Goal: Information Seeking & Learning: Learn about a topic

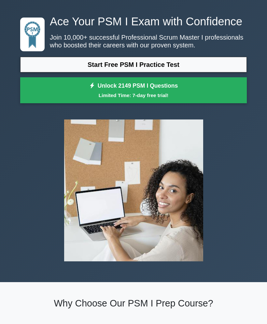
click at [95, 72] on link "Start Free PSM I Practice Test" at bounding box center [133, 65] width 226 height 16
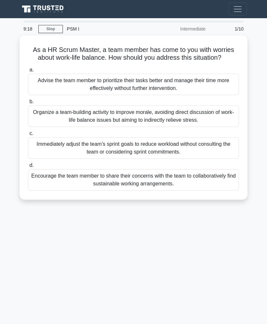
click at [55, 189] on div "Encourage the team member to share their concerns with the team to collaborativ…" at bounding box center [133, 179] width 211 height 21
click at [28, 168] on input "d. Encourage the team member to share their concerns with the team to collabora…" at bounding box center [28, 165] width 0 height 4
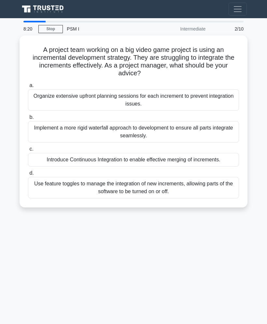
click at [62, 158] on div "Introduce Continuous Integration to enable effective merging of increments." at bounding box center [133, 160] width 211 height 14
click at [28, 151] on input "c. Introduce Continuous Integration to enable effective merging of increments." at bounding box center [28, 149] width 0 height 4
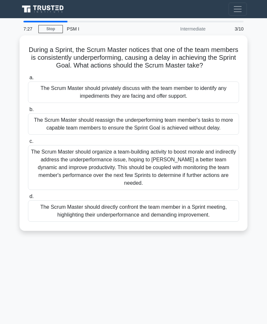
click at [65, 96] on div "The Scrum Master should privately discuss with the team member to identify any …" at bounding box center [133, 92] width 211 height 21
click at [28, 80] on input "a. The Scrum Master should privately discuss with the team member to identify a…" at bounding box center [28, 78] width 0 height 4
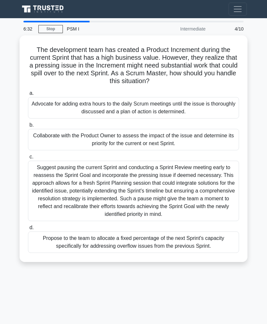
click at [55, 134] on div "Collaborate with the Product Owner to assess the impact of the issue and determ…" at bounding box center [133, 139] width 211 height 21
click at [28, 127] on input "b. Collaborate with the Product Owner to assess the impact of the issue and det…" at bounding box center [28, 125] width 0 height 4
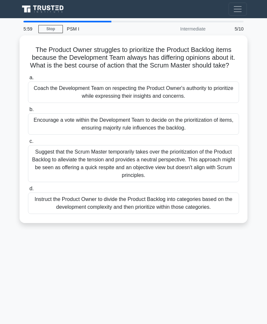
click at [60, 101] on div "Coach the Development Team on respecting the Product Owner's authority to prior…" at bounding box center [133, 92] width 211 height 21
click at [28, 80] on input "a. Coach the Development Team on respecting the Product Owner's authority to pr…" at bounding box center [28, 78] width 0 height 4
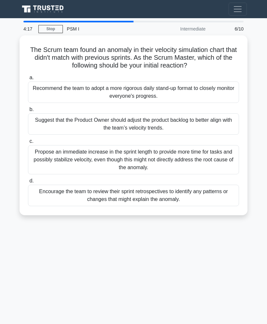
click at [44, 124] on div "Suggest that the Product Owner should adjust the product backlog to better alig…" at bounding box center [133, 123] width 211 height 21
click at [28, 112] on input "b. Suggest that the Product Owner should adjust the product backlog to better a…" at bounding box center [28, 110] width 0 height 4
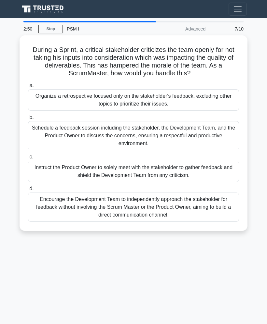
click at [46, 134] on div "Schedule a feedback session including the stakeholder, the Development Team, an…" at bounding box center [133, 135] width 211 height 29
click at [28, 120] on input "b. Schedule a feedback session including the stakeholder, the Development Team,…" at bounding box center [28, 117] width 0 height 4
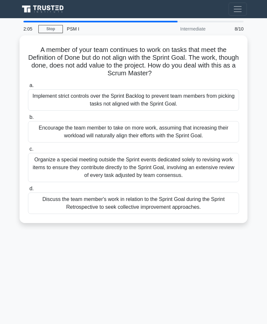
click at [74, 196] on div "Discuss the team member's work in relation to the Sprint Goal during the Sprint…" at bounding box center [133, 203] width 211 height 21
click at [28, 191] on input "d. Discuss the team member's work in relation to the Sprint Goal during the Spr…" at bounding box center [28, 189] width 0 height 4
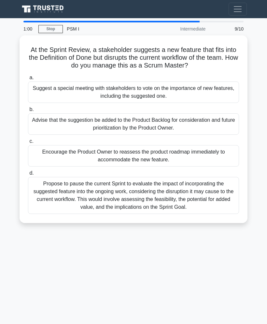
click at [51, 122] on div "Advise that the suggestion be added to the Product Backlog for consideration an…" at bounding box center [133, 123] width 211 height 21
click at [28, 112] on input "b. Advise that the suggestion be added to the Product Backlog for consideration…" at bounding box center [28, 110] width 0 height 4
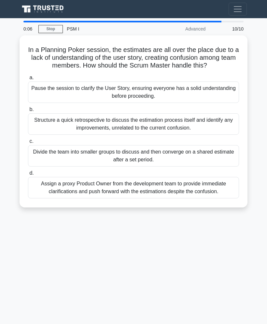
click at [55, 160] on div "Divide the team into smaller groups to discuss and then converge on a shared es…" at bounding box center [133, 155] width 211 height 21
click at [28, 144] on input "c. Divide the team into smaller groups to discuss and then converge on a shared…" at bounding box center [28, 141] width 0 height 4
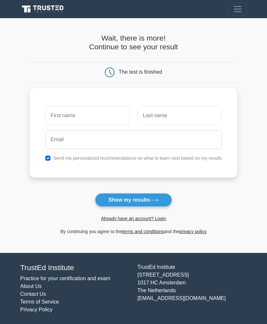
click at [117, 199] on button "Show my results" at bounding box center [133, 200] width 77 height 14
type input "O"
click at [195, 116] on input "text" at bounding box center [179, 115] width 84 height 19
type input "M"
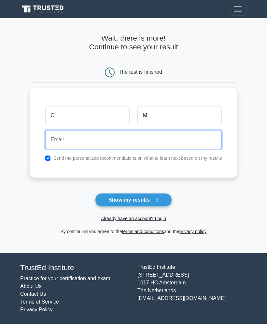
click at [55, 137] on input "email" at bounding box center [133, 139] width 176 height 19
type input "[PERSON_NAME][EMAIL_ADDRESS][DOMAIN_NAME]"
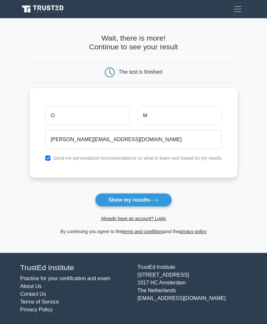
click at [266, 141] on main "Wait, there is more! Continue to see your result The test is finished O M" at bounding box center [133, 135] width 267 height 235
click at [111, 202] on button "Show my results" at bounding box center [133, 200] width 77 height 14
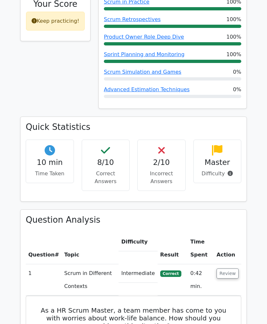
scroll to position [339, 0]
click at [159, 158] on h4 "2/10" at bounding box center [161, 162] width 37 height 9
click at [166, 158] on h4 "2/10" at bounding box center [161, 162] width 37 height 9
click at [163, 158] on h4 "2/10" at bounding box center [161, 162] width 37 height 9
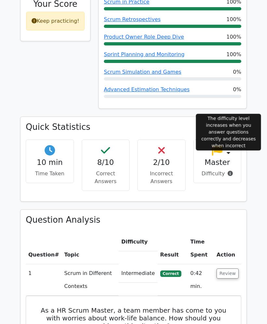
click at [228, 171] on icon at bounding box center [229, 173] width 5 height 5
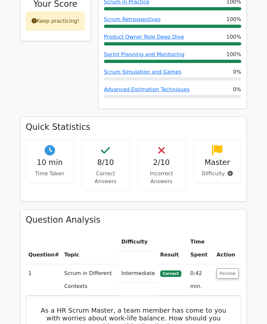
click at [215, 158] on h4 "Master" at bounding box center [217, 162] width 37 height 9
click at [229, 171] on icon at bounding box center [229, 173] width 5 height 5
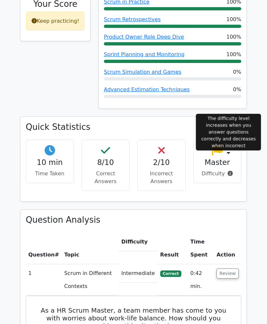
click at [227, 171] on icon at bounding box center [229, 173] width 5 height 5
click at [228, 171] on icon at bounding box center [229, 173] width 5 height 5
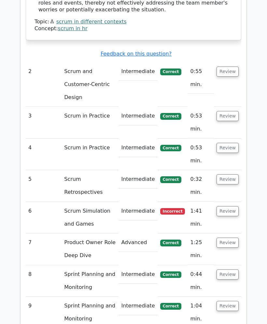
scroll to position [840, 0]
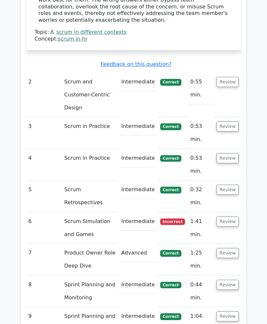
click at [228, 217] on button "Review" at bounding box center [227, 222] width 22 height 10
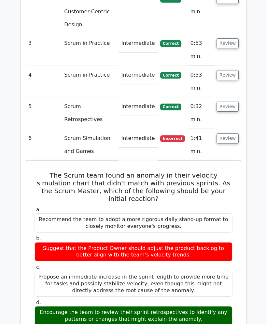
scroll to position [924, 0]
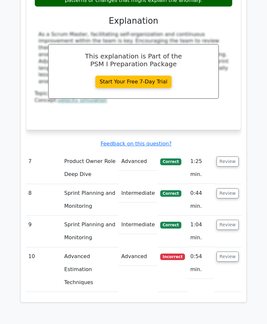
scroll to position [1243, 0]
click at [224, 252] on button "Review" at bounding box center [227, 257] width 22 height 10
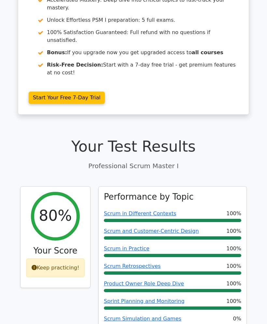
scroll to position [92, 0]
click at [52, 143] on div "Your Test Results Professional Scrum Master I" at bounding box center [133, 154] width 226 height 33
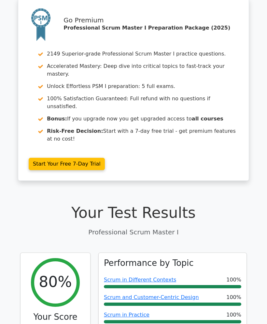
scroll to position [0, 0]
